Goal: Transaction & Acquisition: Purchase product/service

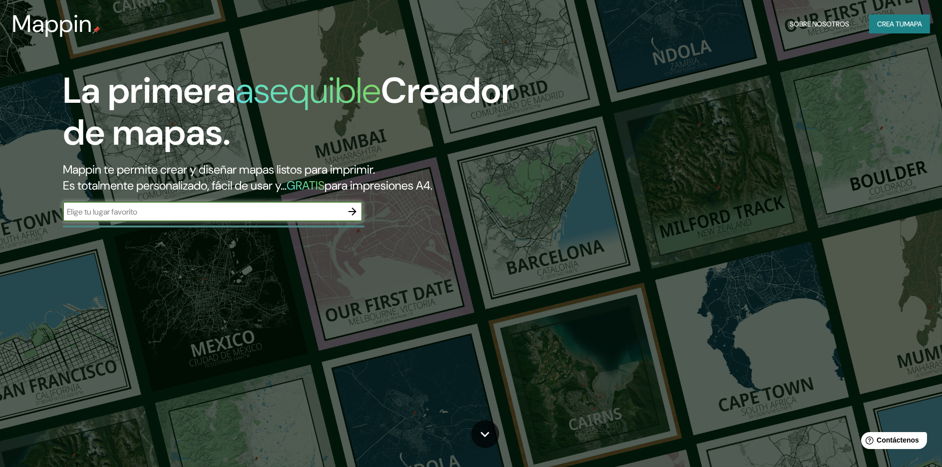
click at [175, 212] on input "text" at bounding box center [203, 211] width 280 height 11
type input "cochas chico"
click at [382, 215] on div "La primera asequible Creador de mapas. Mappin te permite crear y diseñar mapas …" at bounding box center [298, 151] width 565 height 162
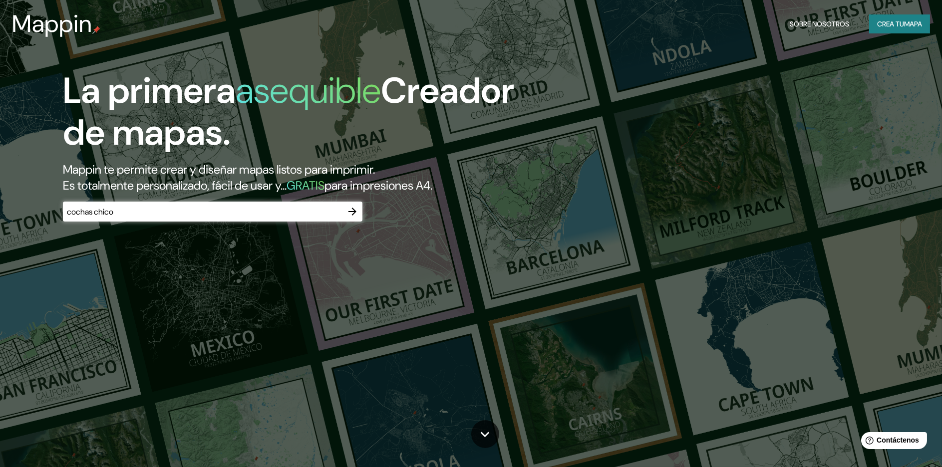
click at [350, 212] on icon "button" at bounding box center [353, 212] width 8 height 8
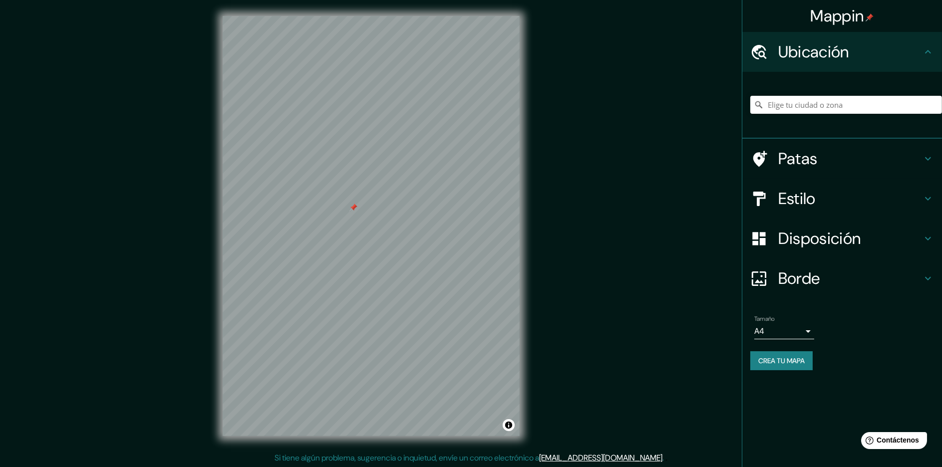
click at [804, 59] on font "Ubicación" at bounding box center [814, 51] width 71 height 21
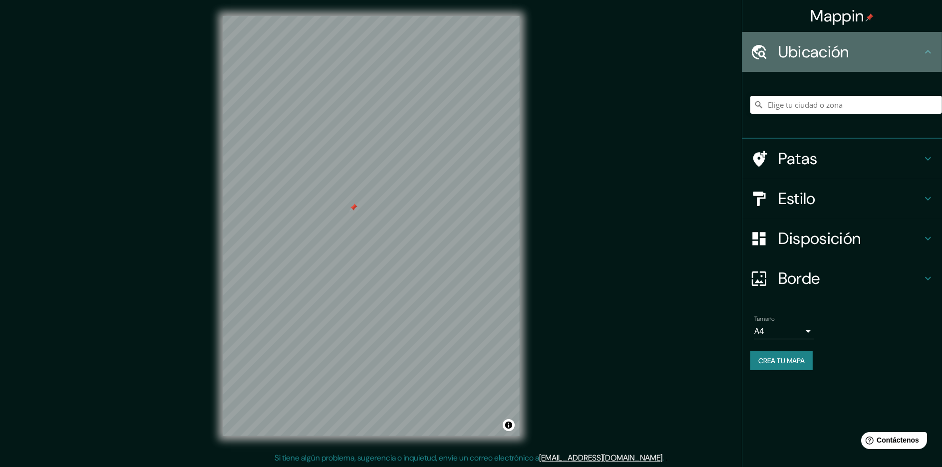
click at [804, 59] on font "Ubicación" at bounding box center [814, 51] width 71 height 21
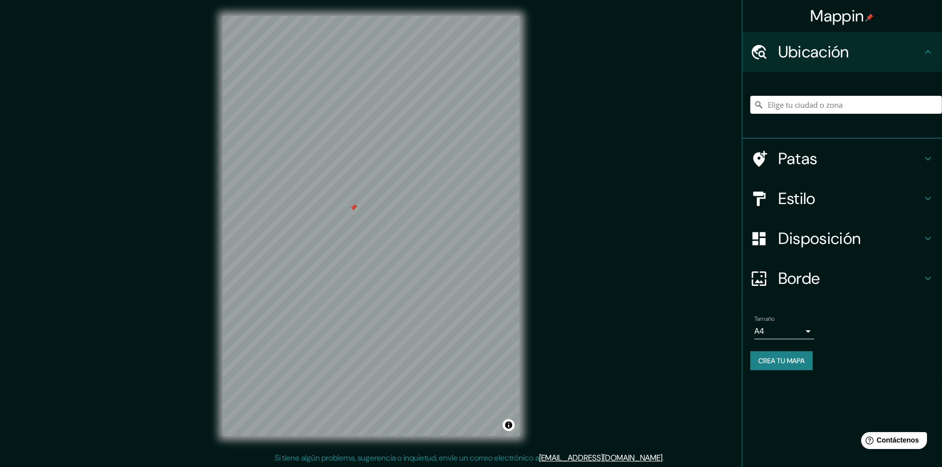
click at [804, 59] on font "Ubicación" at bounding box center [814, 51] width 71 height 21
click at [790, 109] on input "Elige tu ciudad o zona" at bounding box center [847, 105] width 192 height 18
click at [808, 102] on input "[GEOGRAPHIC_DATA]" at bounding box center [847, 105] width 192 height 18
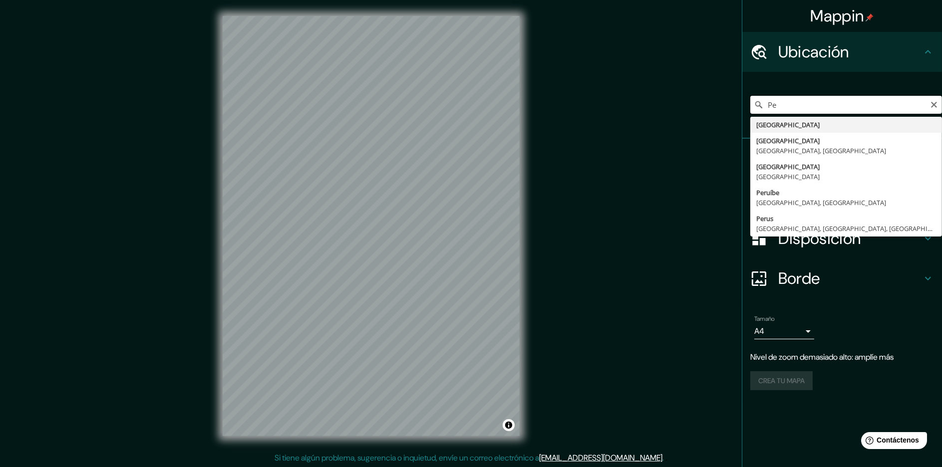
type input "P"
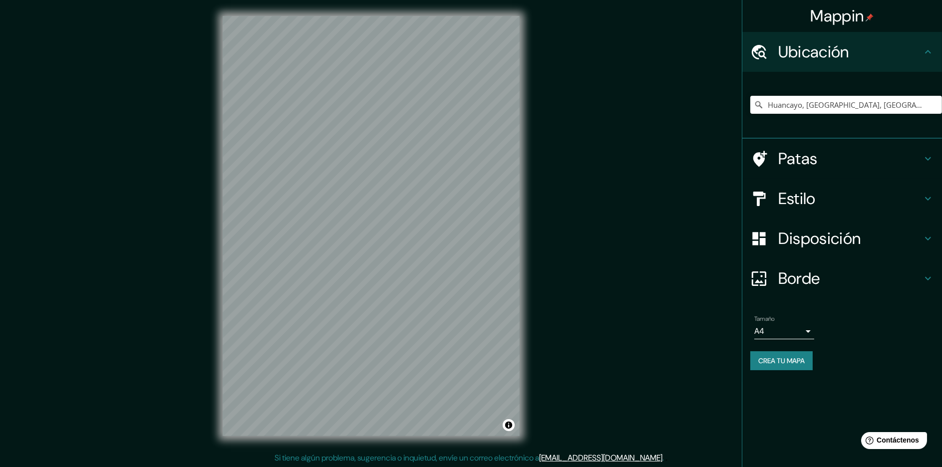
click at [803, 197] on font "Estilo" at bounding box center [797, 198] width 37 height 21
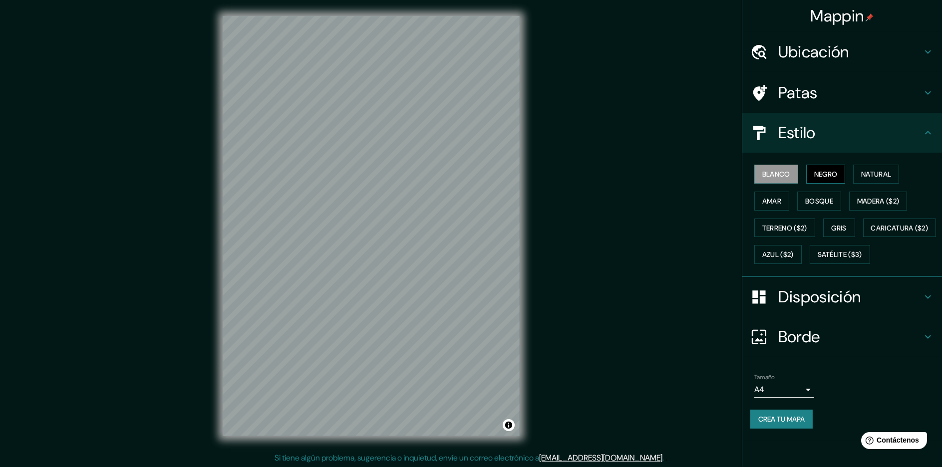
click at [813, 171] on button "Negro" at bounding box center [825, 174] width 39 height 19
click at [871, 233] on font "Caricatura ($2)" at bounding box center [899, 228] width 57 height 9
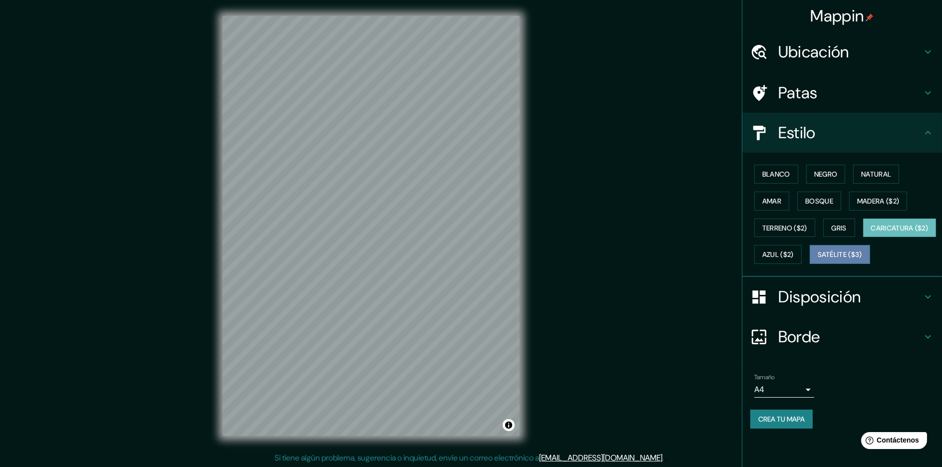
click at [818, 261] on font "Satélite ($3)" at bounding box center [840, 254] width 44 height 13
click at [794, 254] on font "Azul ($2)" at bounding box center [778, 255] width 31 height 9
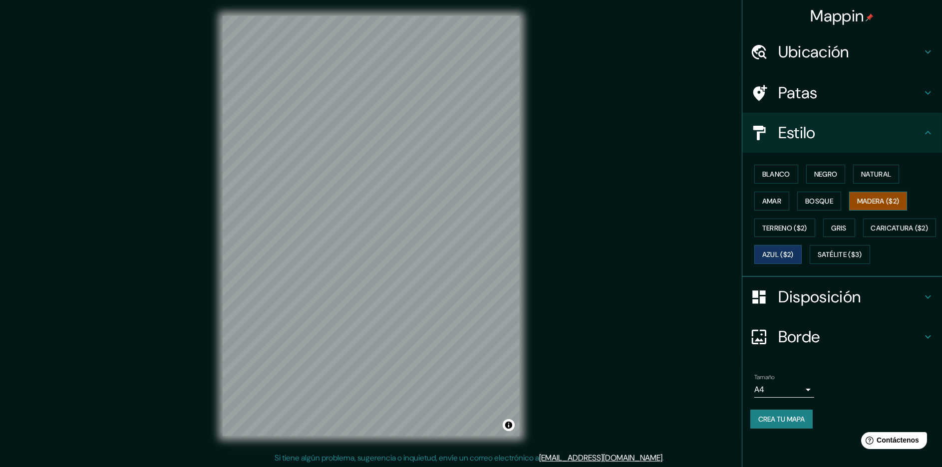
click at [882, 192] on button "Madera ($2)" at bounding box center [878, 201] width 58 height 19
click at [771, 204] on font "Amar" at bounding box center [772, 201] width 19 height 9
click at [888, 198] on font "Madera ($2)" at bounding box center [878, 201] width 42 height 9
click at [849, 39] on div "Ubicación" at bounding box center [843, 52] width 200 height 40
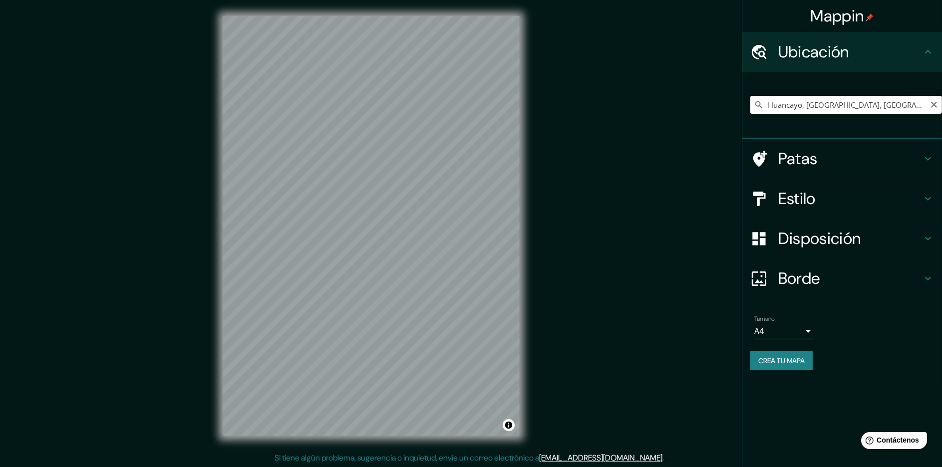
click at [845, 106] on input "Huancayo, [GEOGRAPHIC_DATA], [GEOGRAPHIC_DATA]" at bounding box center [847, 105] width 192 height 18
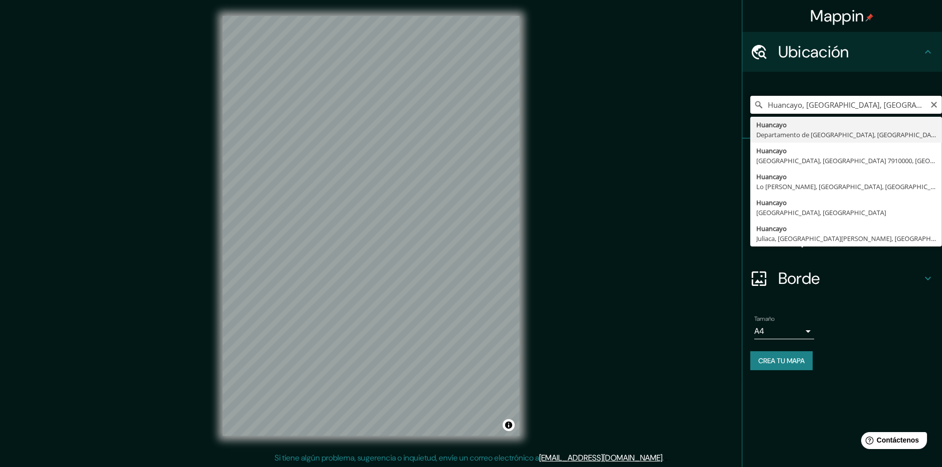
click at [920, 107] on input "Huancayo, [GEOGRAPHIC_DATA], [GEOGRAPHIC_DATA]" at bounding box center [847, 105] width 192 height 18
click at [771, 107] on input "Huancayo, [GEOGRAPHIC_DATA], [GEOGRAPHIC_DATA]" at bounding box center [847, 105] width 192 height 18
type input "Huancayo, [GEOGRAPHIC_DATA], [GEOGRAPHIC_DATA]"
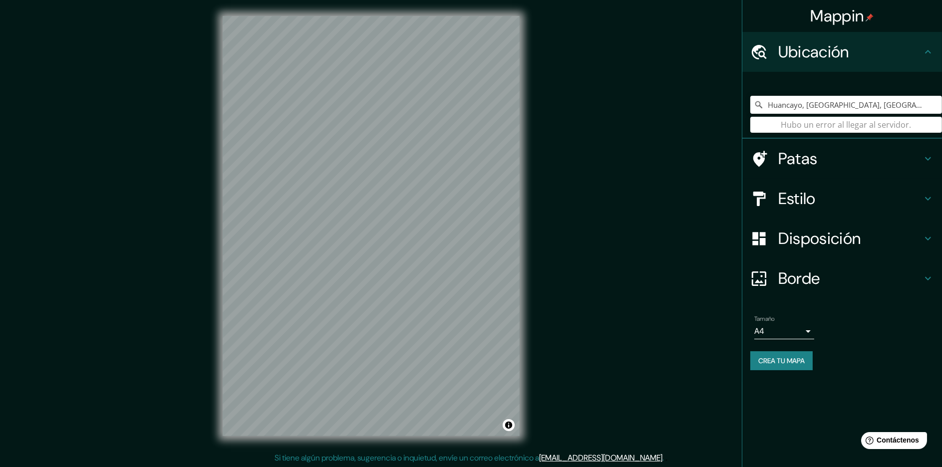
click at [798, 188] on font "Estilo" at bounding box center [797, 198] width 37 height 21
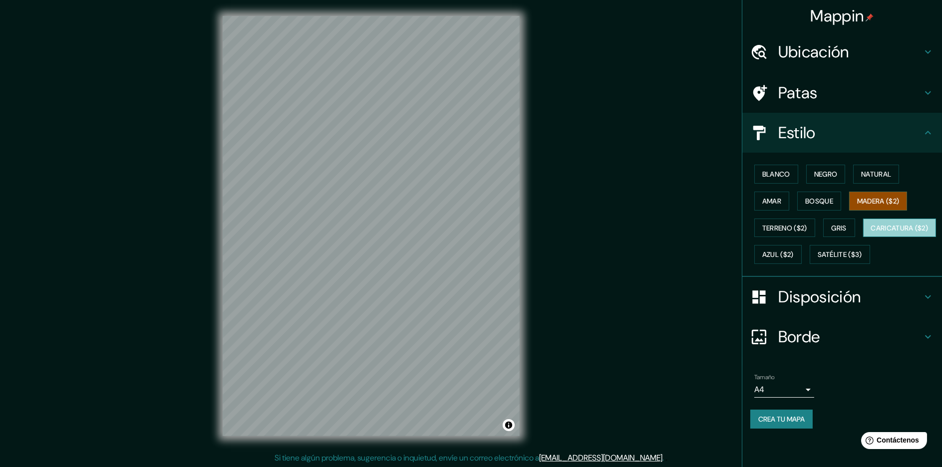
click at [871, 233] on font "Caricatura ($2)" at bounding box center [899, 228] width 57 height 9
click at [818, 260] on font "Satélite ($3)" at bounding box center [840, 255] width 44 height 9
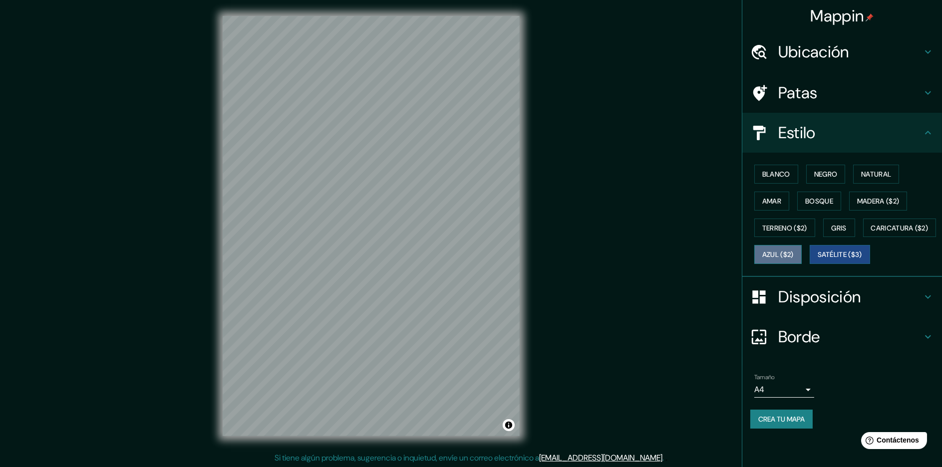
click at [794, 251] on font "Azul ($2)" at bounding box center [778, 255] width 31 height 9
click at [768, 170] on font "Blanco" at bounding box center [777, 174] width 28 height 9
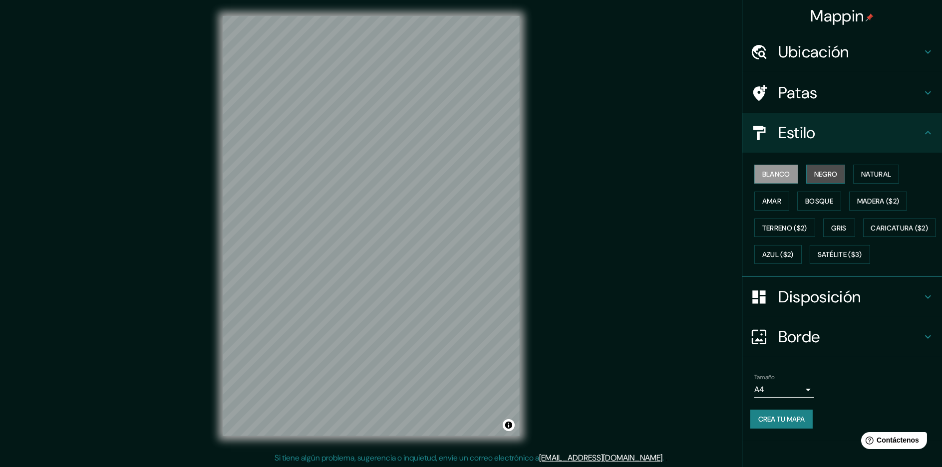
click at [819, 168] on font "Negro" at bounding box center [825, 174] width 23 height 13
click at [870, 168] on font "Natural" at bounding box center [876, 174] width 30 height 13
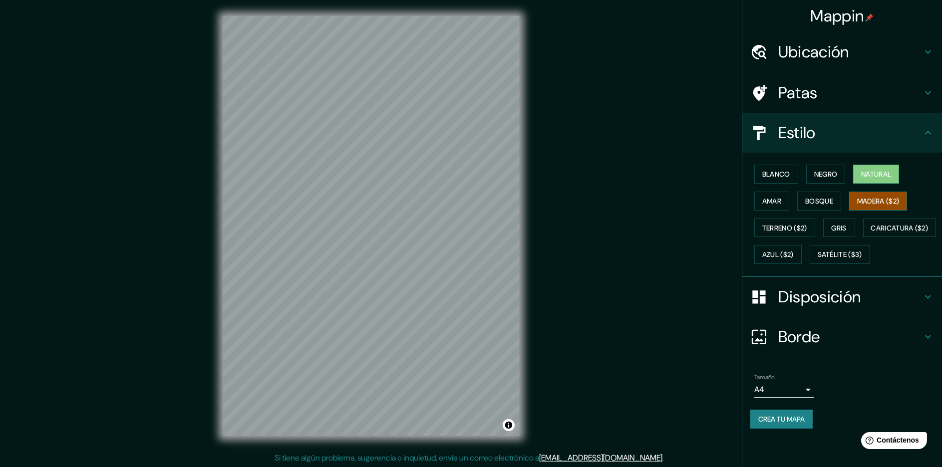
click at [883, 199] on font "Madera ($2)" at bounding box center [878, 201] width 42 height 9
click at [822, 202] on font "Bosque" at bounding box center [819, 201] width 28 height 9
click at [784, 202] on button "Amar" at bounding box center [772, 201] width 35 height 19
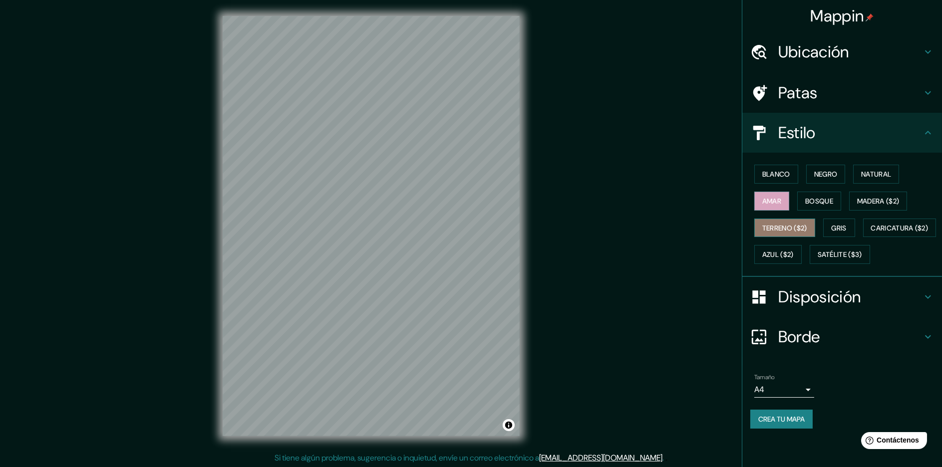
click at [783, 229] on font "Terreno ($2)" at bounding box center [785, 228] width 45 height 9
click at [834, 224] on font "Gris" at bounding box center [839, 228] width 15 height 9
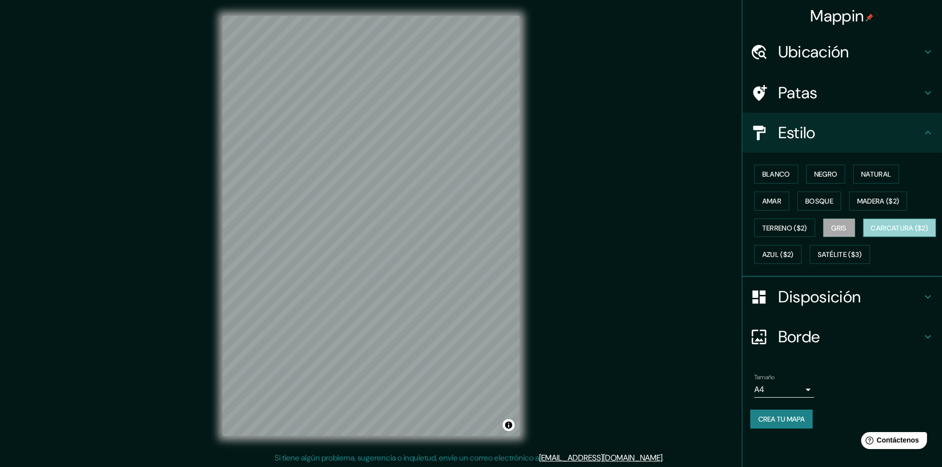
click at [871, 233] on font "Caricatura ($2)" at bounding box center [899, 228] width 57 height 9
click at [794, 251] on font "Azul ($2)" at bounding box center [778, 255] width 31 height 9
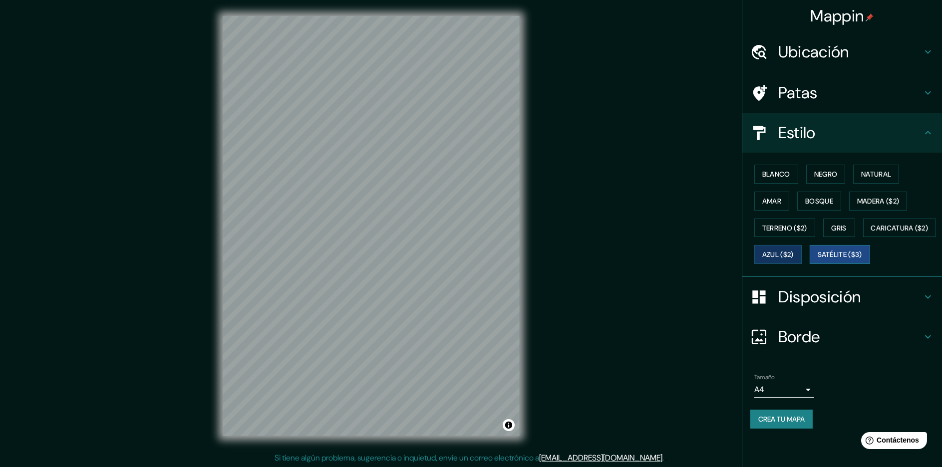
click at [818, 260] on font "Satélite ($3)" at bounding box center [840, 255] width 44 height 9
click at [879, 193] on button "Madera ($2)" at bounding box center [878, 201] width 58 height 19
drag, startPoint x: 385, startPoint y: 270, endPoint x: 374, endPoint y: 206, distance: 64.9
click at [374, 206] on div at bounding box center [378, 204] width 8 height 8
click at [794, 256] on font "Azul ($2)" at bounding box center [778, 255] width 31 height 9
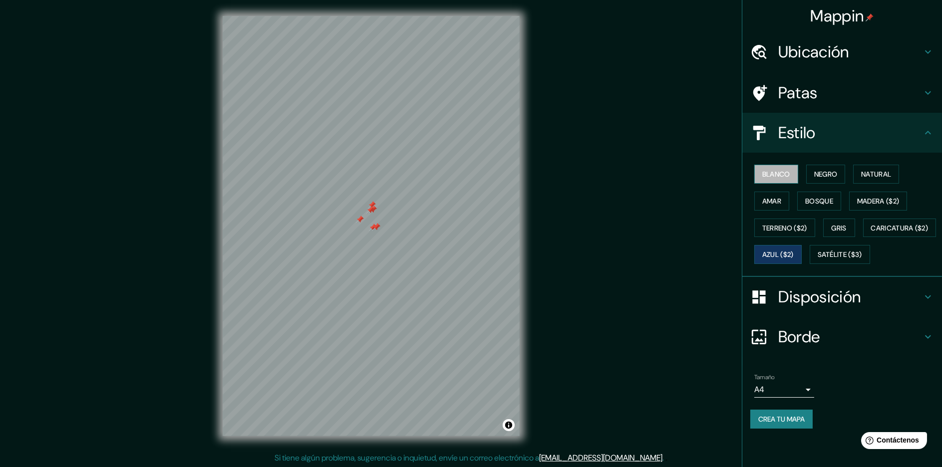
click at [781, 175] on font "Blanco" at bounding box center [777, 174] width 28 height 9
click at [806, 87] on font "Patas" at bounding box center [798, 92] width 39 height 21
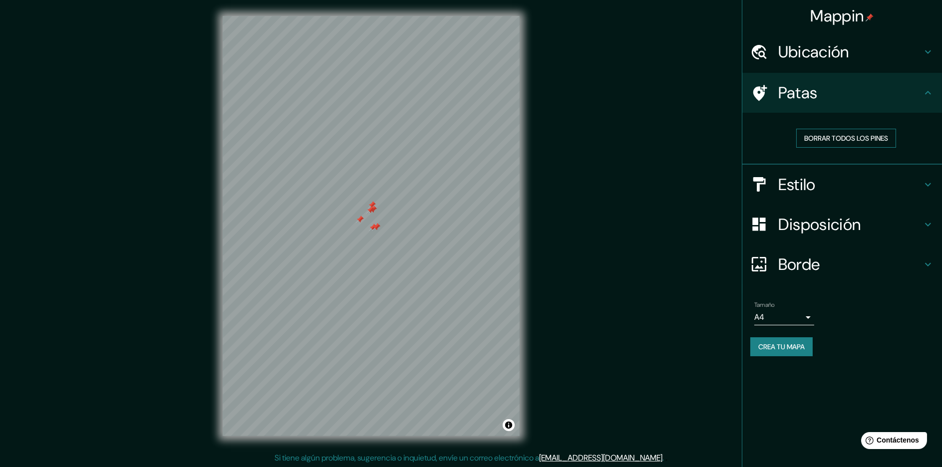
click at [865, 140] on font "Borrar todos los pines" at bounding box center [846, 138] width 84 height 9
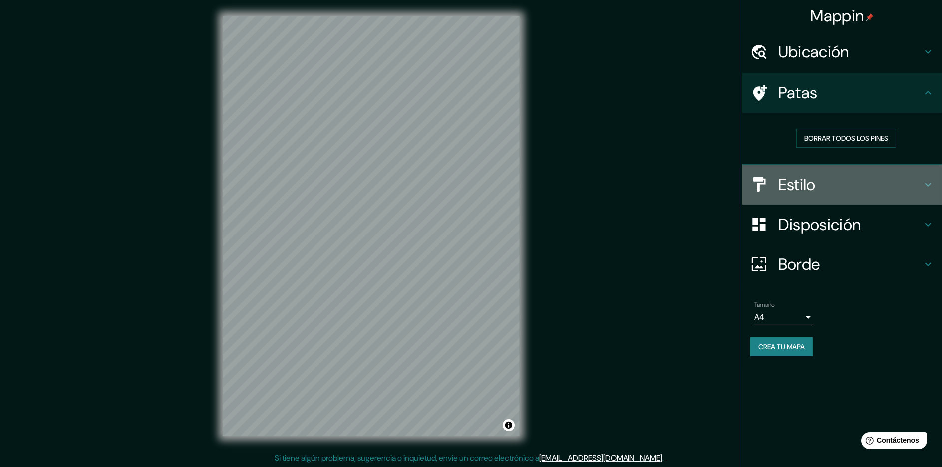
click at [862, 190] on h4 "Estilo" at bounding box center [851, 185] width 144 height 20
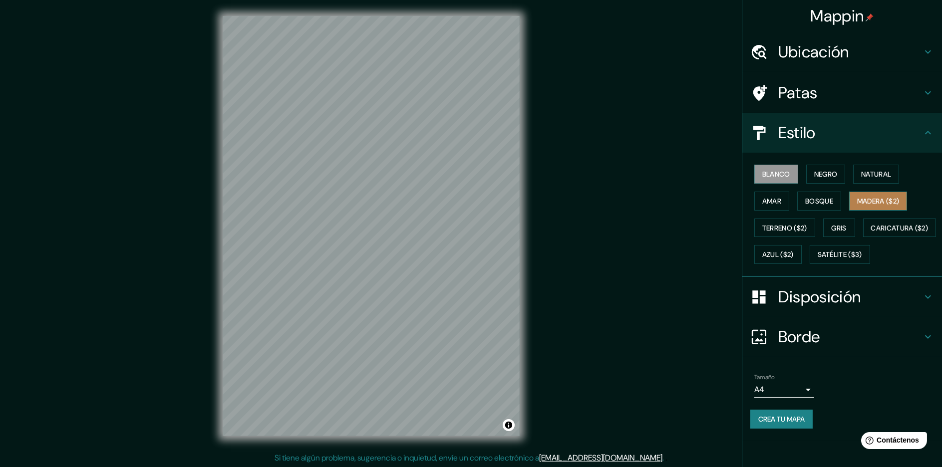
click at [885, 199] on font "Madera ($2)" at bounding box center [878, 201] width 42 height 9
click at [818, 260] on font "Satélite ($3)" at bounding box center [840, 255] width 44 height 9
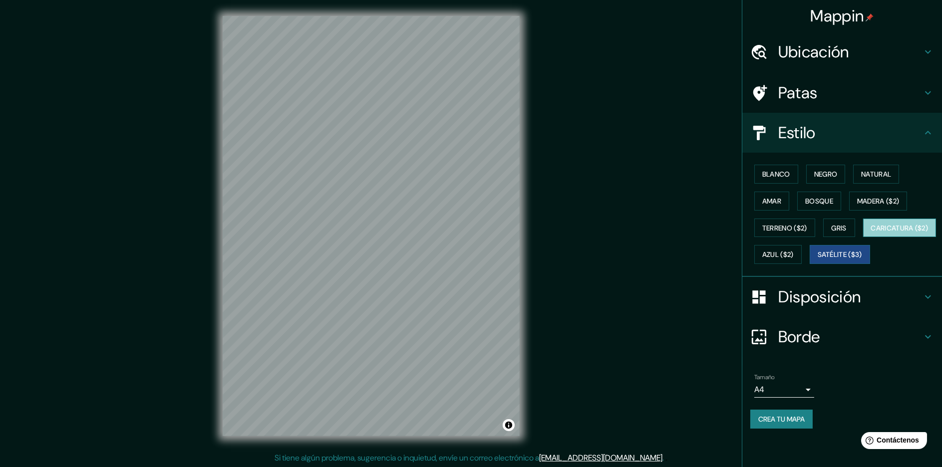
click at [863, 238] on button "Caricatura ($2)" at bounding box center [899, 228] width 73 height 19
click at [794, 255] on font "Azul ($2)" at bounding box center [778, 255] width 31 height 9
